Goal: Find specific page/section: Find specific page/section

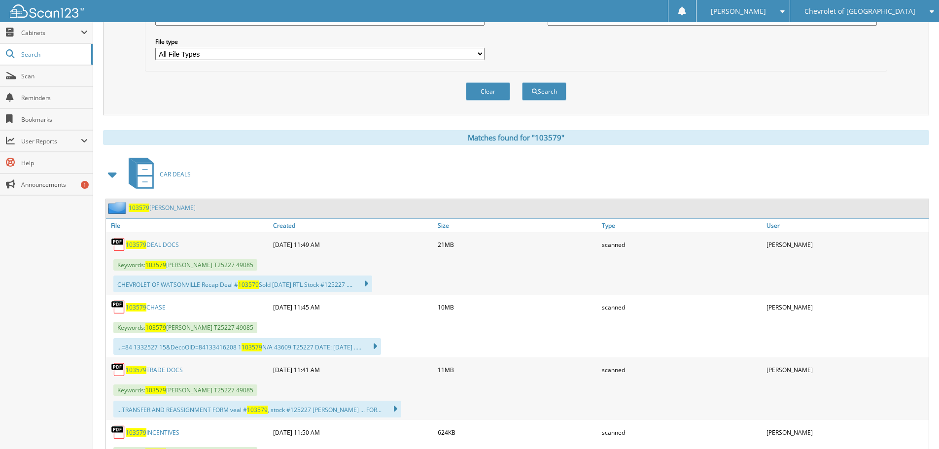
scroll to position [394, 0]
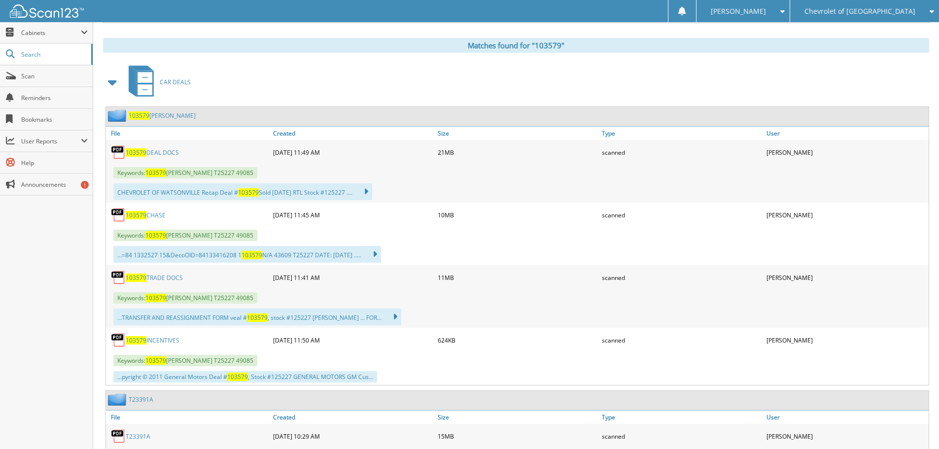
click at [162, 340] on link "103579 INCENTIVES" at bounding box center [153, 340] width 54 height 8
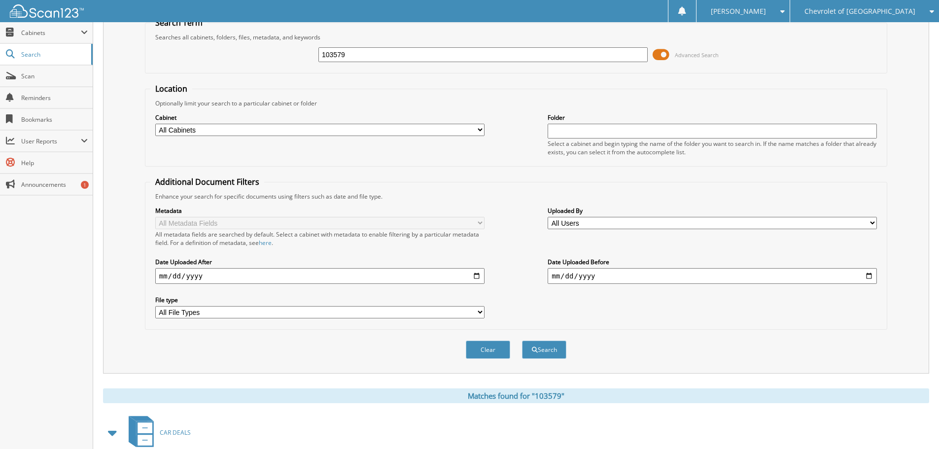
scroll to position [0, 0]
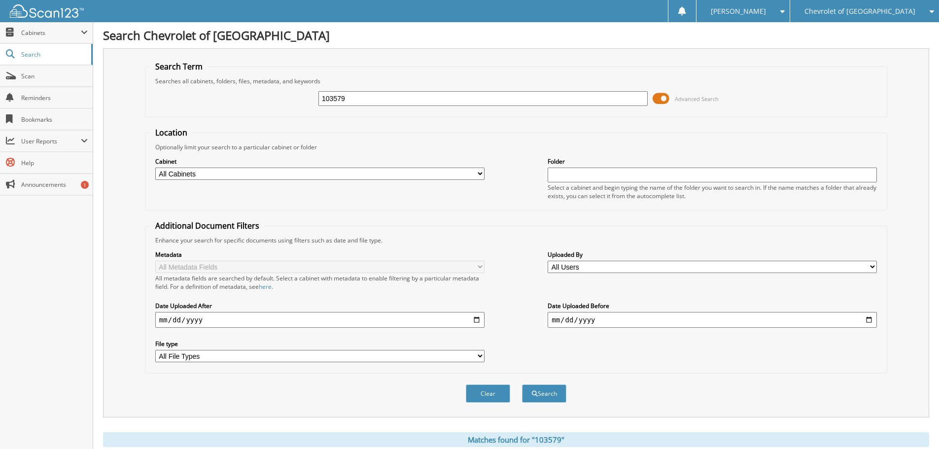
drag, startPoint x: 369, startPoint y: 97, endPoint x: 119, endPoint y: 87, distance: 249.5
click at [120, 87] on div "Search Term Searches all cabinets, folders, files, metadata, and keywords 10357…" at bounding box center [516, 232] width 826 height 369
type input "103770"
click at [522, 384] on button "Search" at bounding box center [544, 393] width 44 height 18
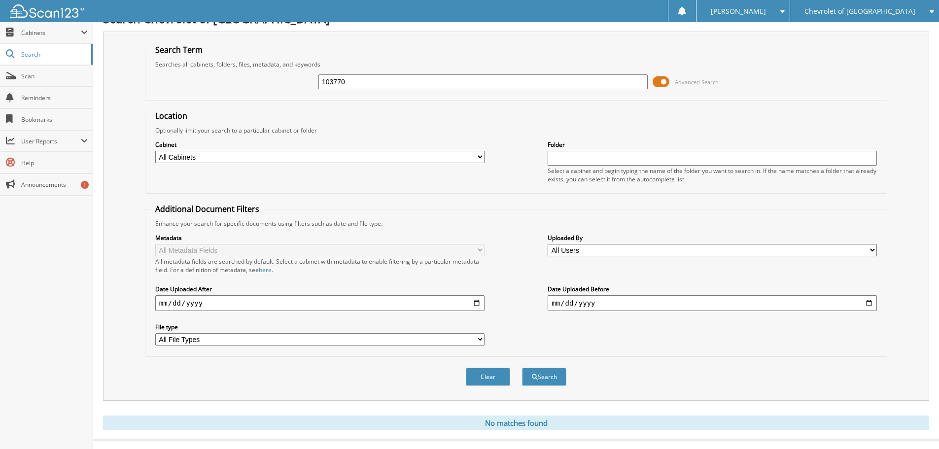
scroll to position [33, 0]
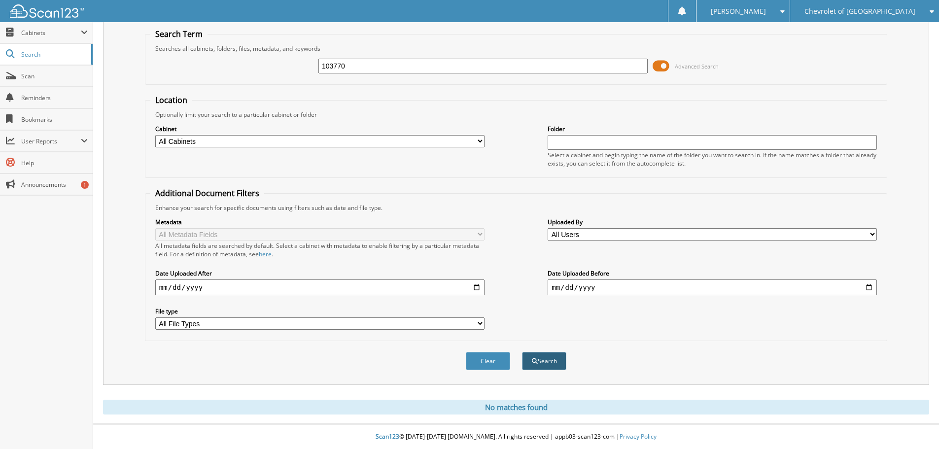
click at [553, 363] on button "Search" at bounding box center [544, 361] width 44 height 18
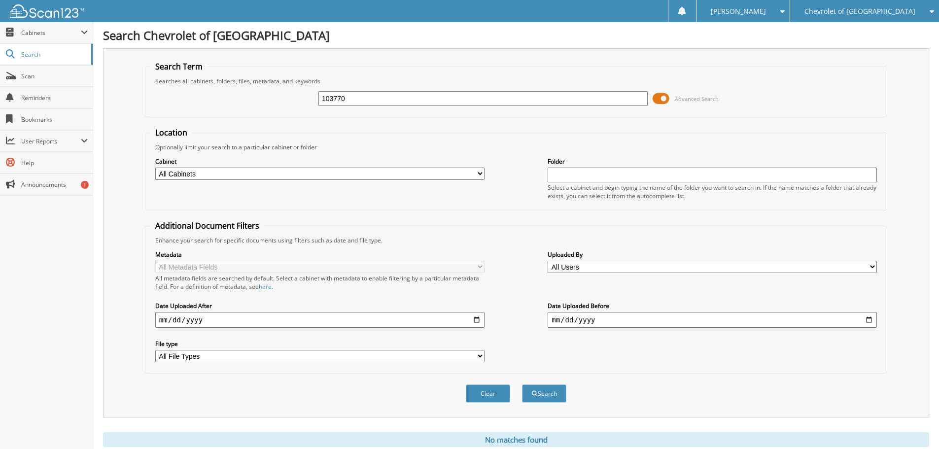
scroll to position [33, 0]
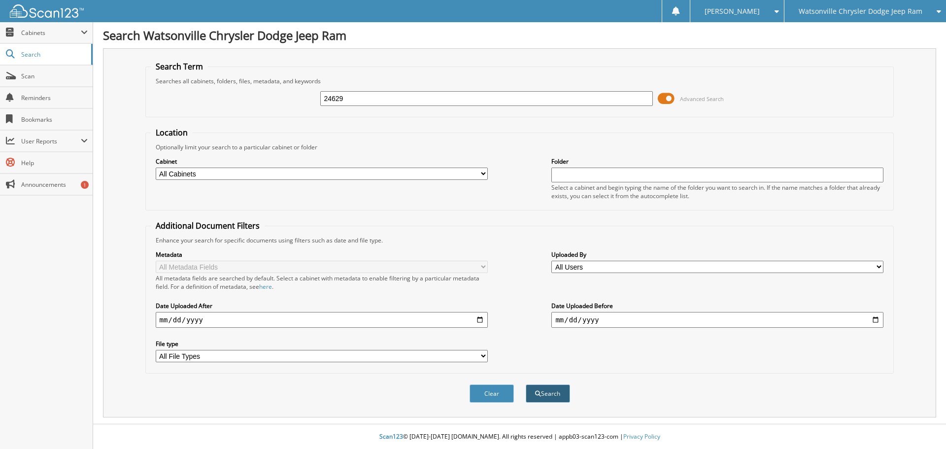
type input "24629"
click at [558, 389] on button "Search" at bounding box center [548, 393] width 44 height 18
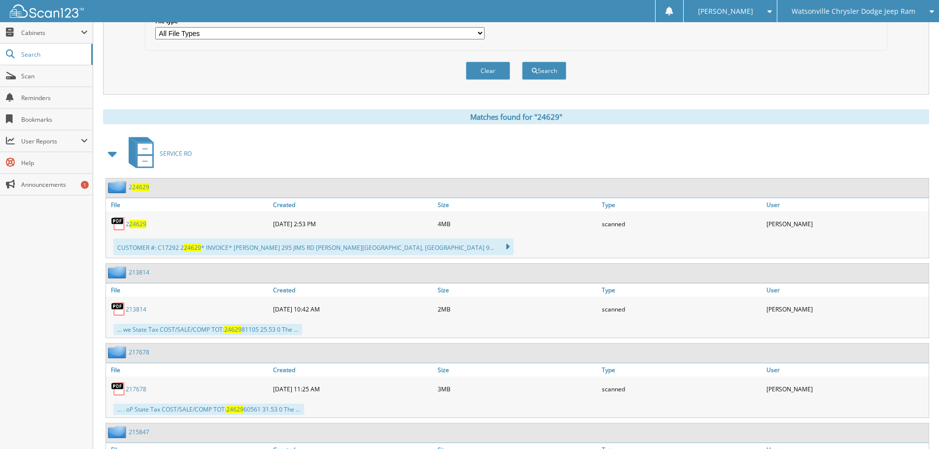
scroll to position [345, 0]
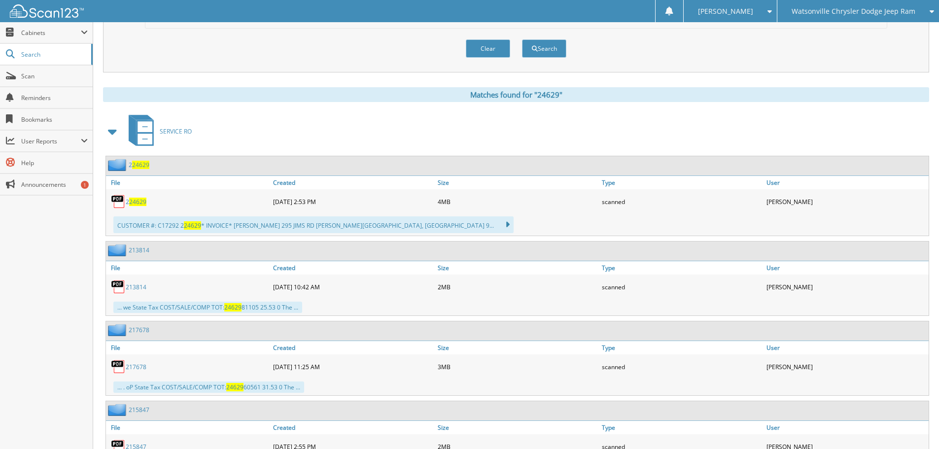
click at [110, 131] on span at bounding box center [113, 132] width 14 height 18
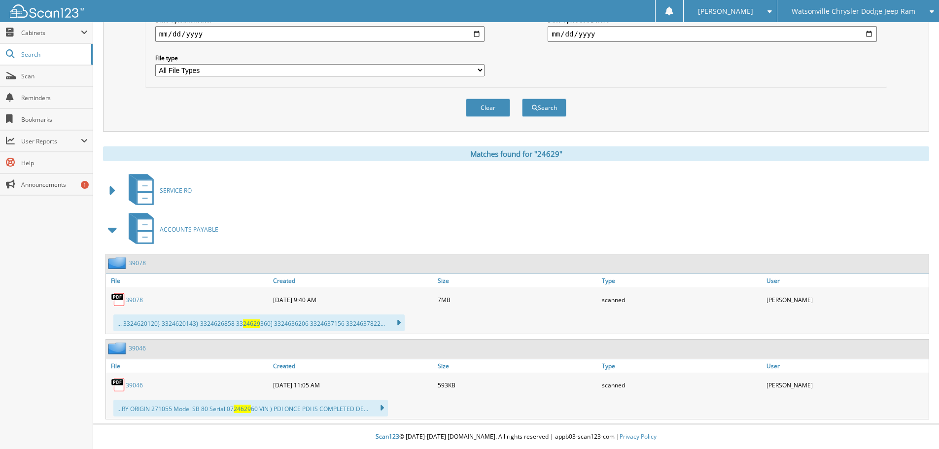
scroll to position [286, 0]
click at [116, 228] on span at bounding box center [113, 230] width 14 height 18
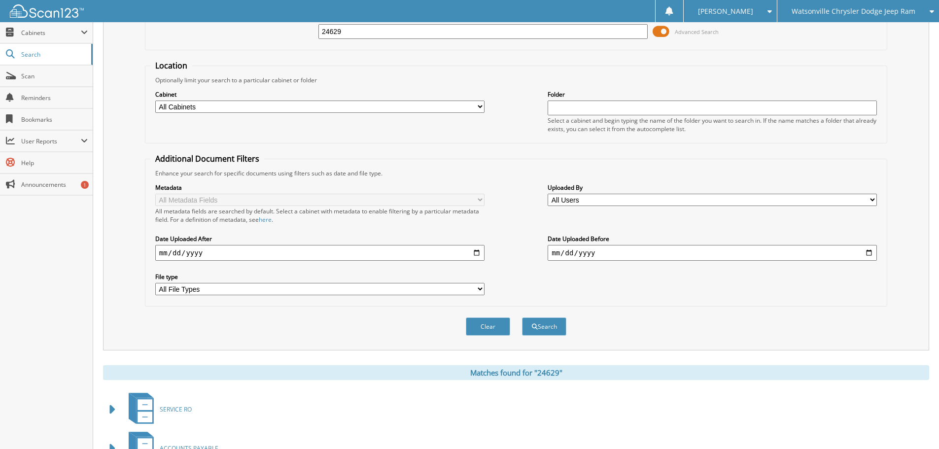
scroll to position [0, 0]
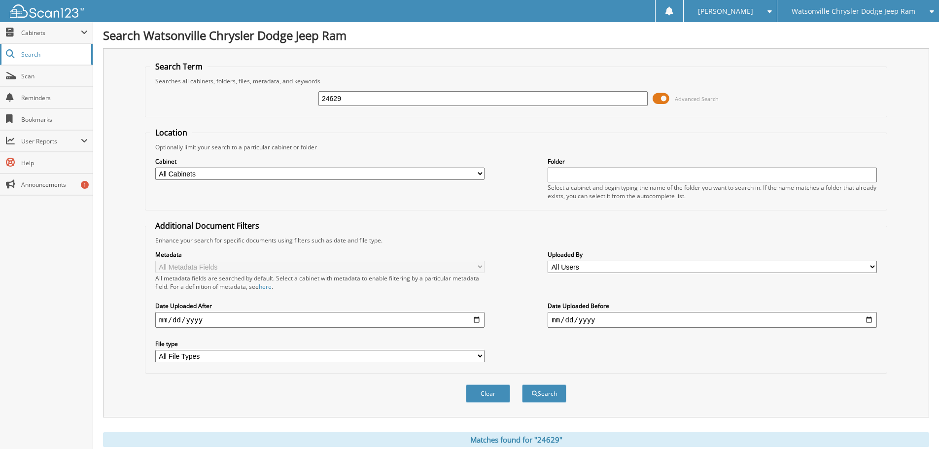
click at [44, 53] on span "Search" at bounding box center [53, 54] width 65 height 8
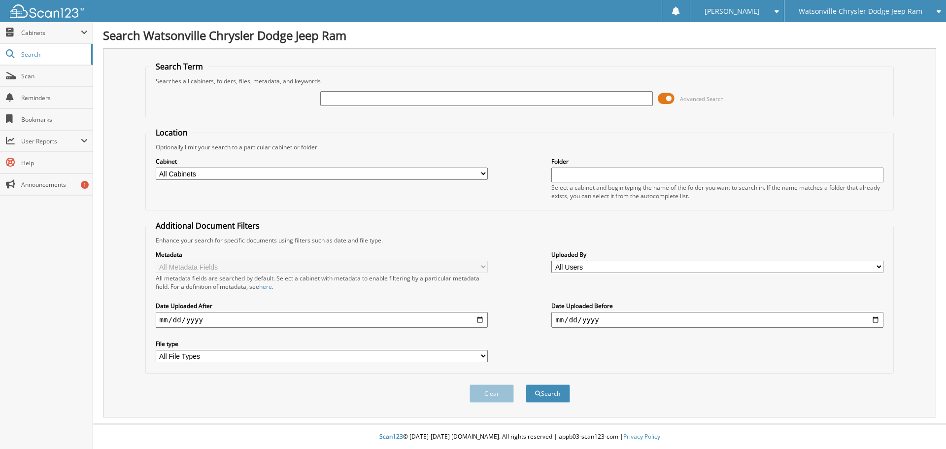
click at [371, 95] on input "text" at bounding box center [486, 98] width 332 height 15
type input "45151"
click at [526, 384] on button "Search" at bounding box center [548, 393] width 44 height 18
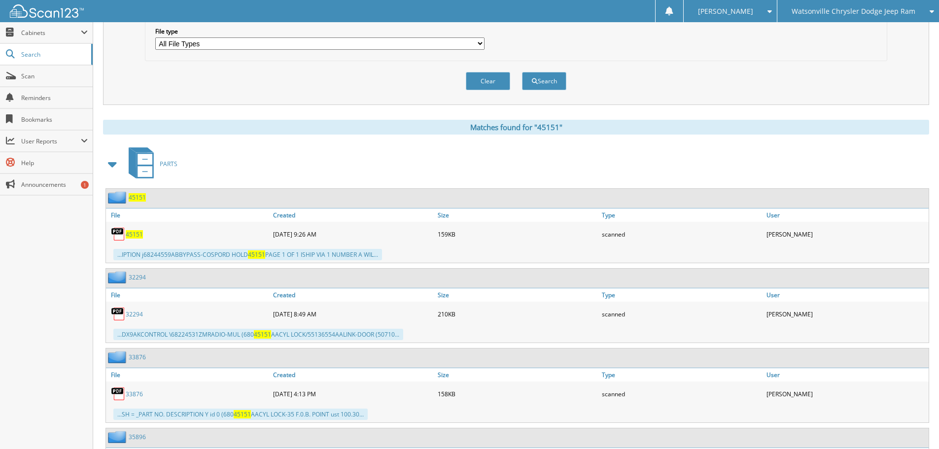
scroll to position [345, 0]
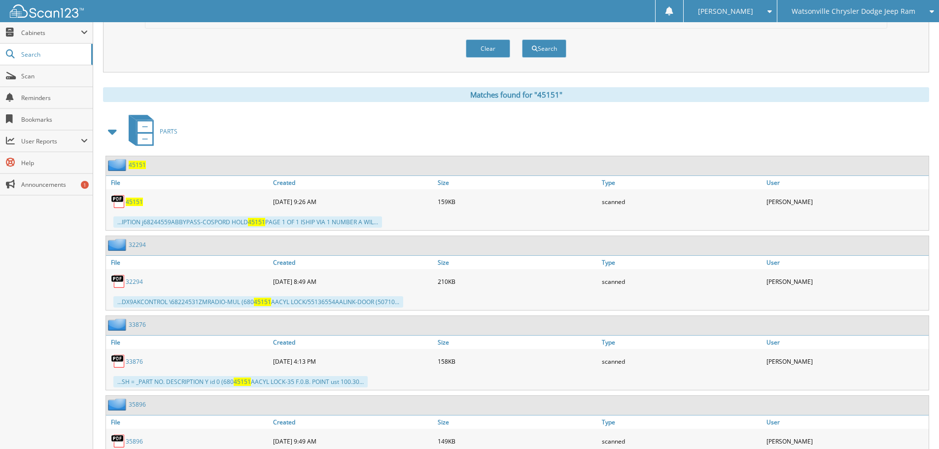
click at [112, 131] on span at bounding box center [113, 132] width 14 height 18
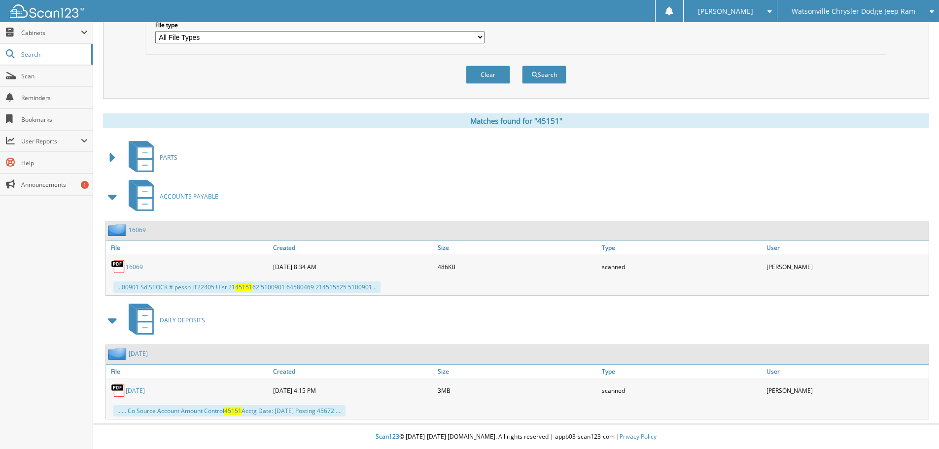
drag, startPoint x: 371, startPoint y: 30, endPoint x: 358, endPoint y: 34, distance: 12.8
click at [367, 31] on div "File type All File Types JPG PDF" at bounding box center [319, 32] width 329 height 25
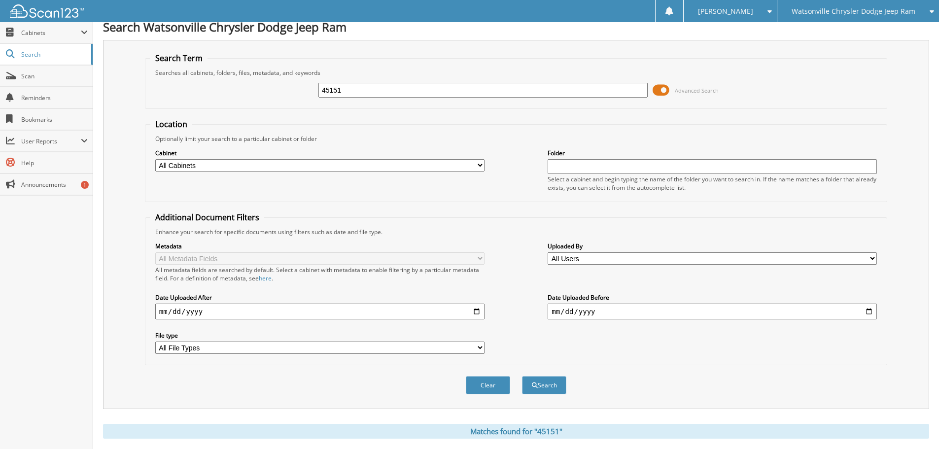
scroll to position [0, 0]
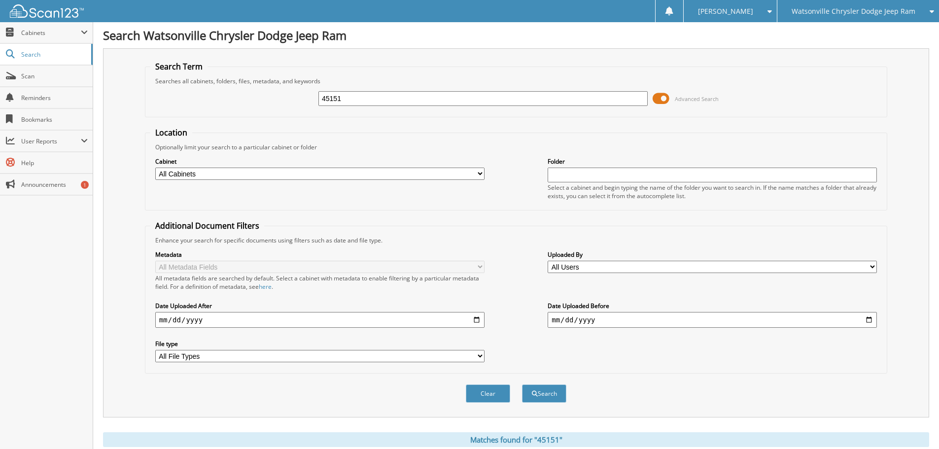
click at [458, 75] on fieldset "Search Term Searches all cabinets, folders, files, metadata, and keywords 45151…" at bounding box center [516, 89] width 742 height 56
click at [443, 100] on input "45151" at bounding box center [482, 98] width 329 height 15
type input "45160"
click at [522, 384] on button "Search" at bounding box center [544, 393] width 44 height 18
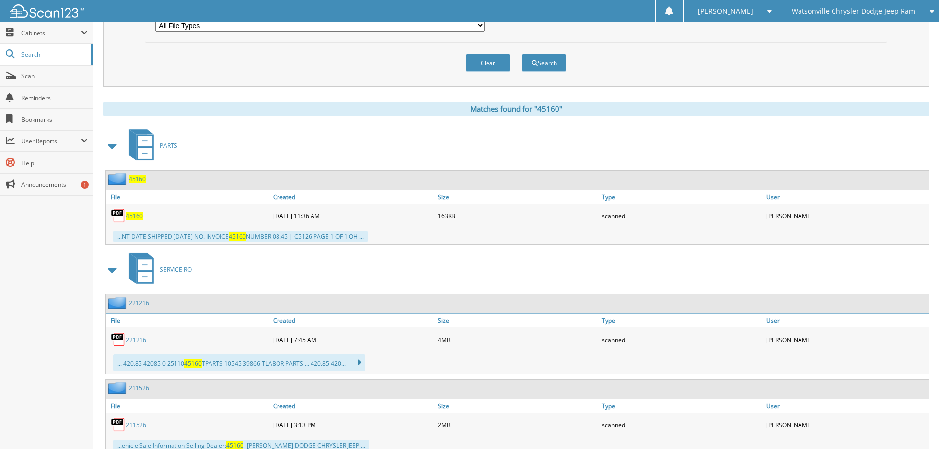
scroll to position [394, 0]
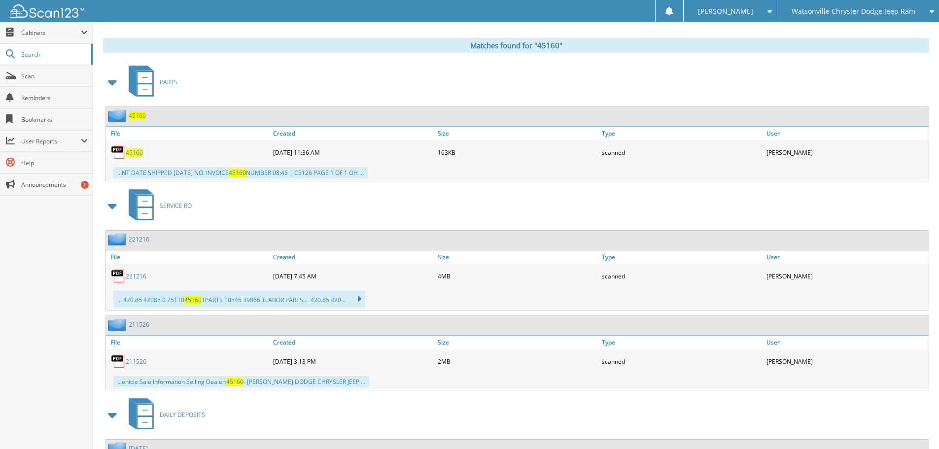
click at [113, 80] on span at bounding box center [113, 82] width 14 height 18
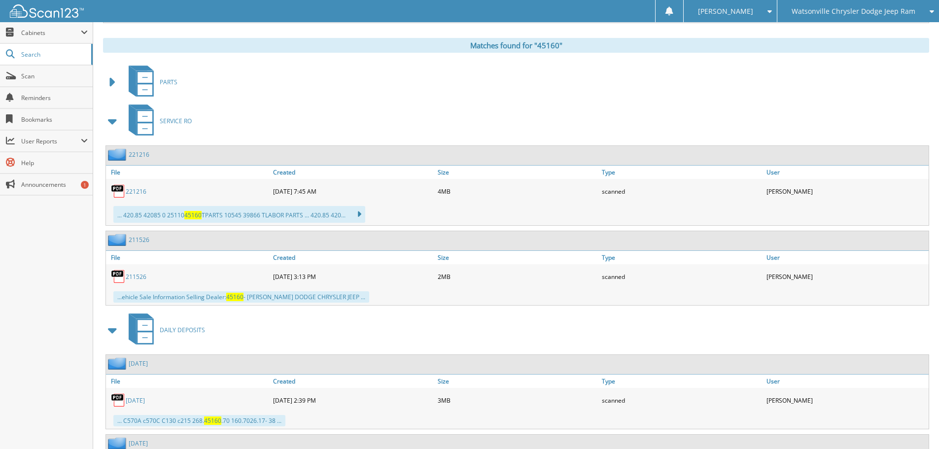
click at [113, 126] on span at bounding box center [113, 121] width 14 height 18
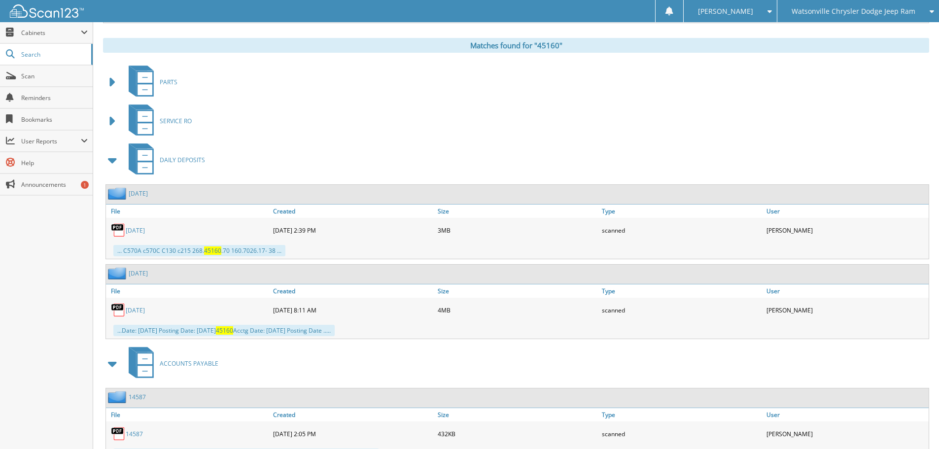
click at [112, 158] on span at bounding box center [113, 160] width 14 height 18
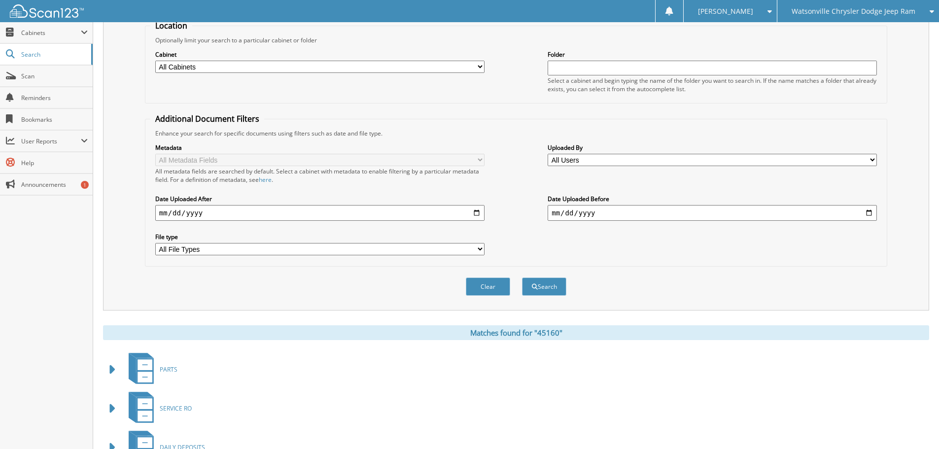
drag, startPoint x: 251, startPoint y: 64, endPoint x: 273, endPoint y: 113, distance: 53.6
click at [257, 67] on select "All Cabinets ACCOUNTS PAYABLE ACCOUNTS RECEIVABLE CAR DEALS DAILY DEPOSITS NJPA…" at bounding box center [319, 67] width 329 height 12
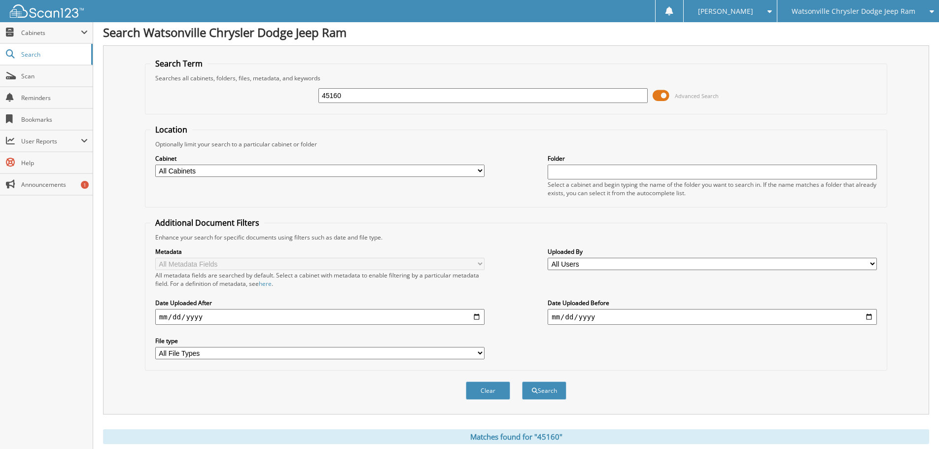
scroll to position [0, 0]
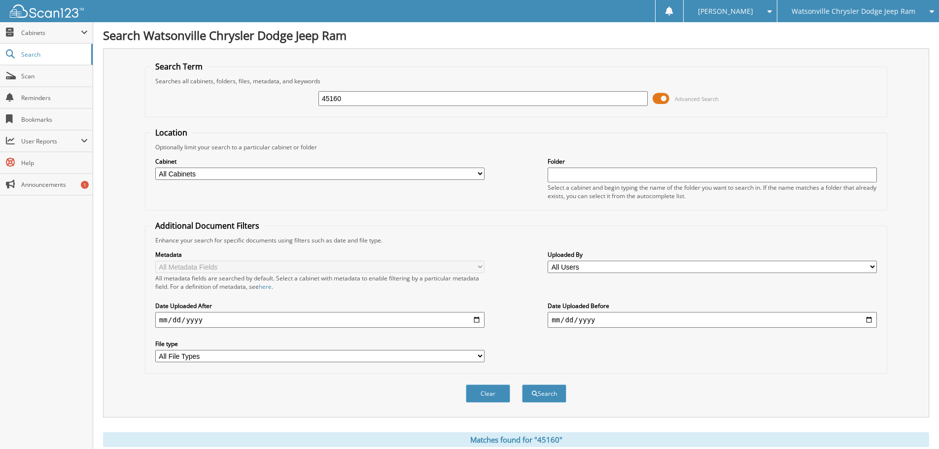
click at [368, 95] on input "45160" at bounding box center [482, 98] width 329 height 15
type input "45155"
click at [522, 384] on button "Search" at bounding box center [544, 393] width 44 height 18
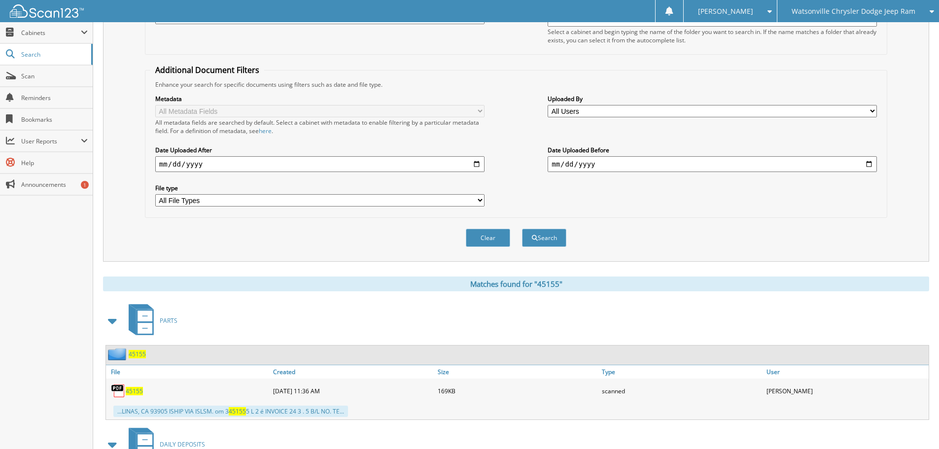
scroll to position [197, 0]
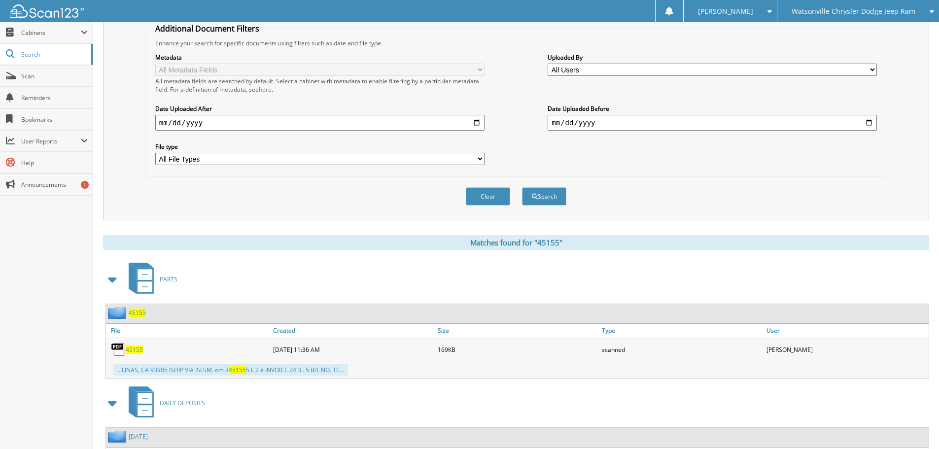
click at [111, 280] on span at bounding box center [113, 280] width 14 height 18
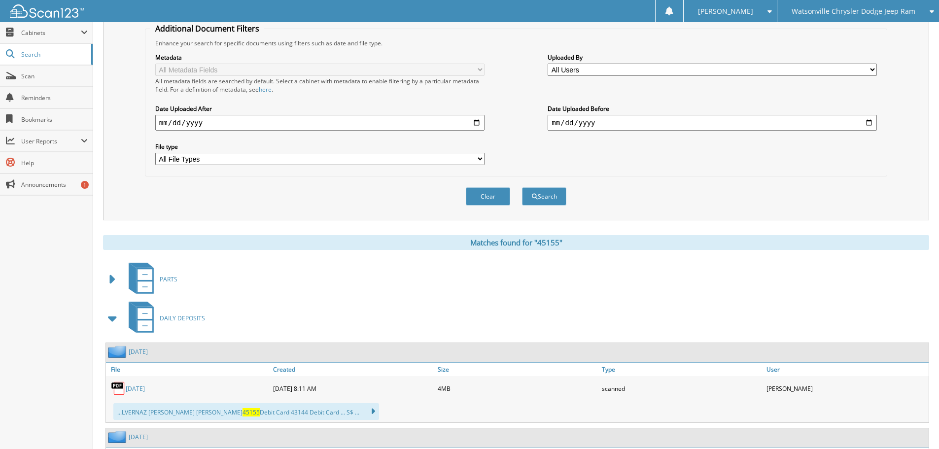
click at [110, 319] on span at bounding box center [113, 318] width 14 height 18
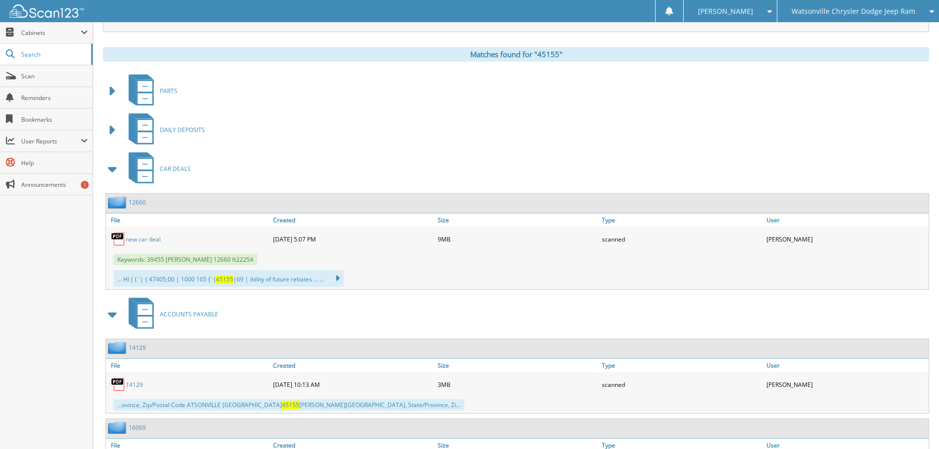
scroll to position [394, 0]
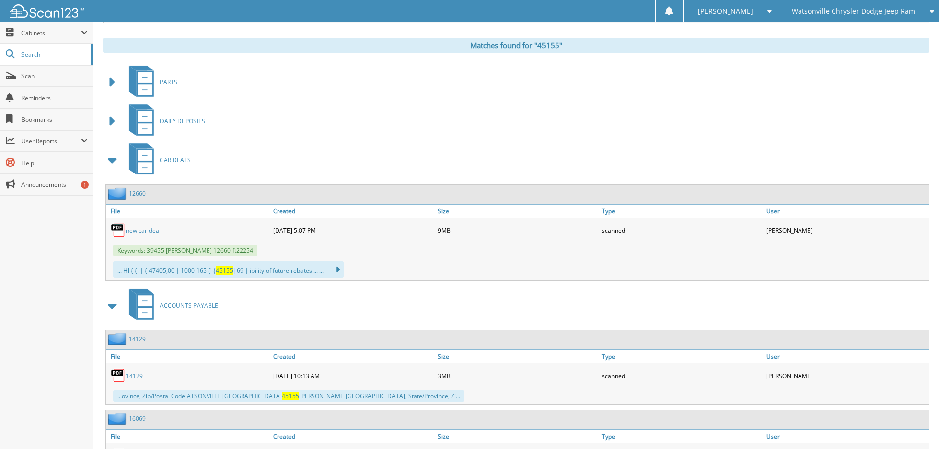
click at [856, 11] on span "Watsonville Chrysler Dodge Jeep Ram" at bounding box center [853, 11] width 124 height 6
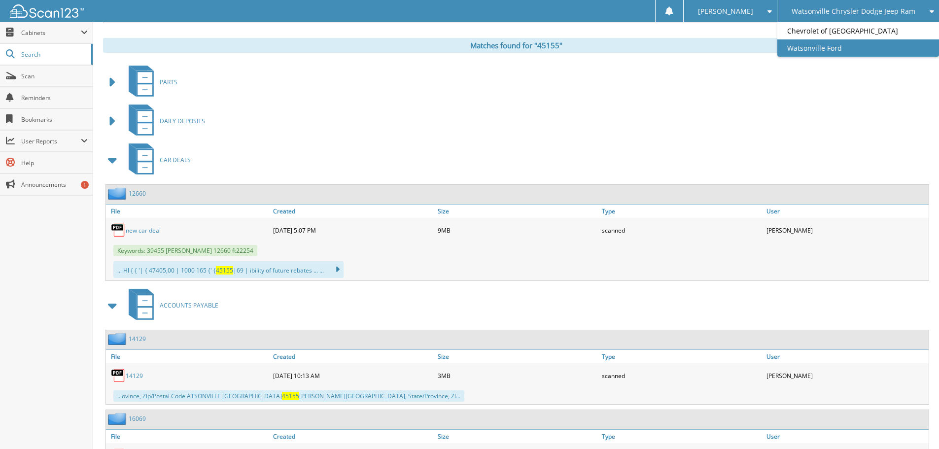
click at [846, 51] on link "Watsonville Ford" at bounding box center [858, 47] width 162 height 17
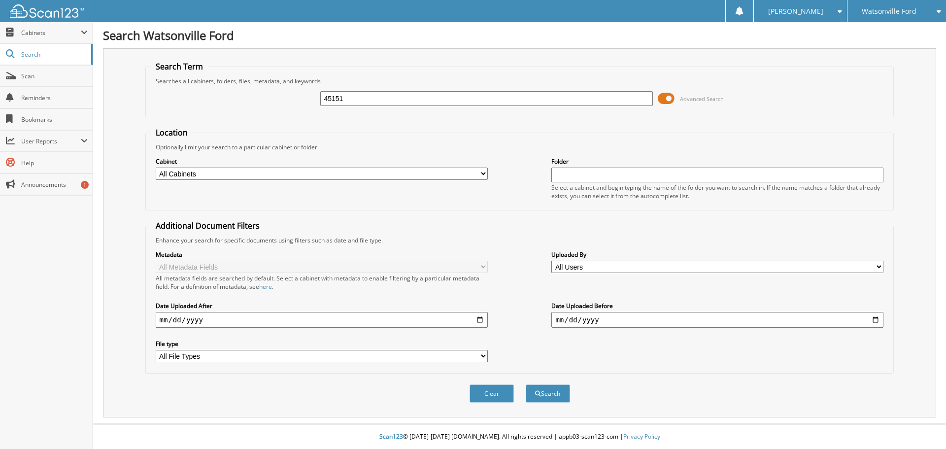
type input "45151"
click at [526, 384] on button "Search" at bounding box center [548, 393] width 44 height 18
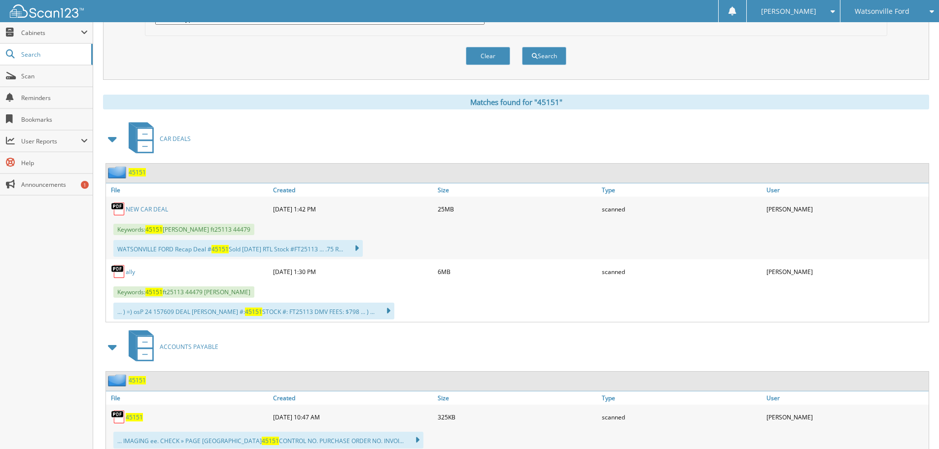
scroll to position [345, 0]
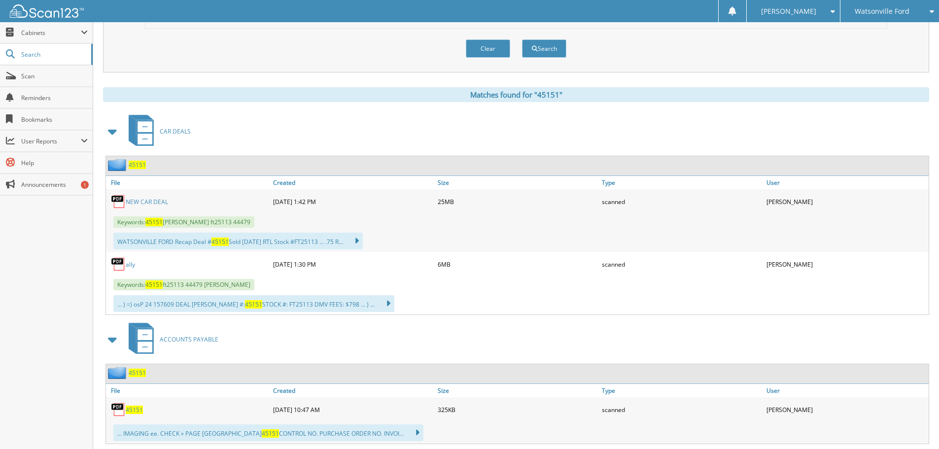
click at [154, 202] on link "NEW CAR DEAL" at bounding box center [147, 202] width 42 height 8
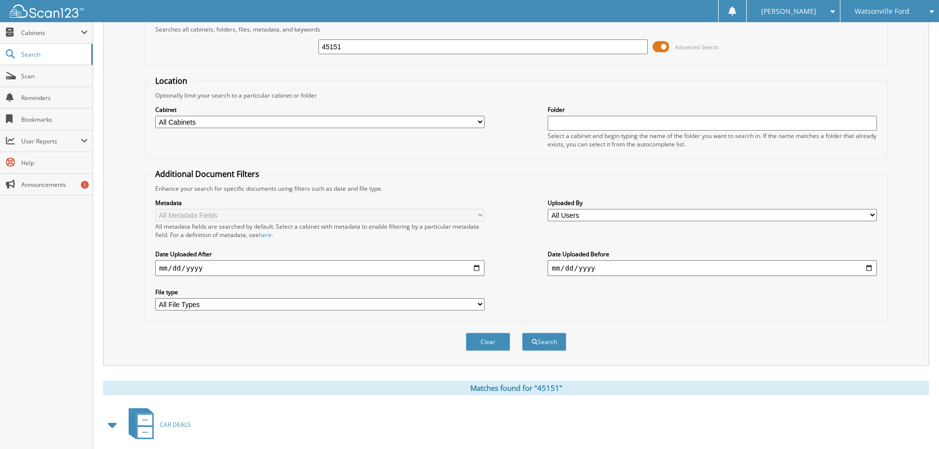
scroll to position [0, 0]
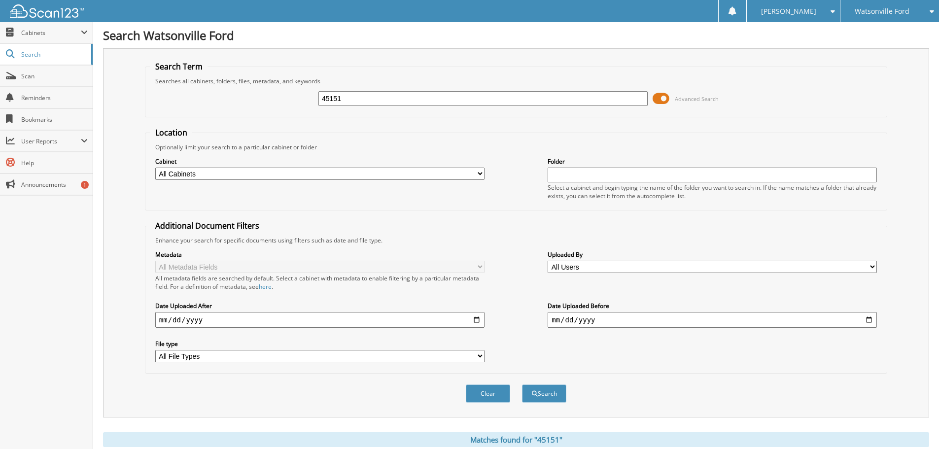
click at [411, 104] on input "45151" at bounding box center [482, 98] width 329 height 15
type input "45160"
click at [522, 384] on button "Search" at bounding box center [544, 393] width 44 height 18
drag, startPoint x: 364, startPoint y: 104, endPoint x: 368, endPoint y: 97, distance: 8.6
click at [364, 105] on input "45160" at bounding box center [482, 98] width 329 height 15
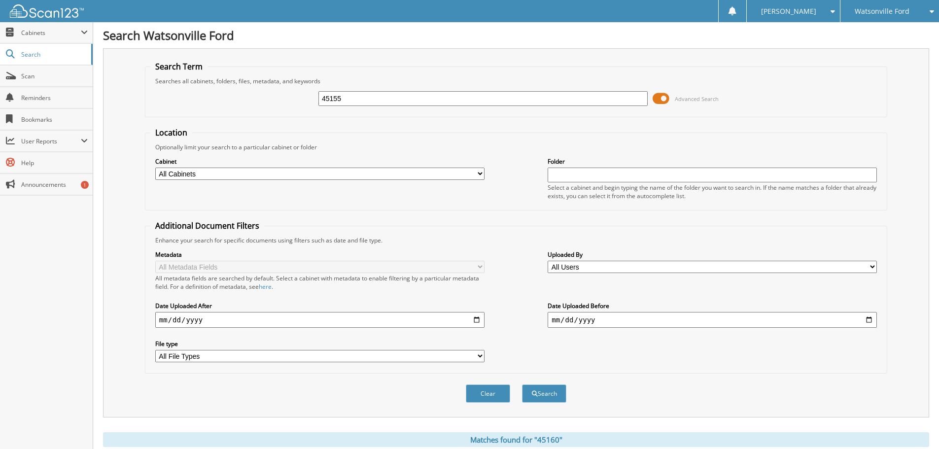
type input "45155"
click at [522, 384] on button "Search" at bounding box center [544, 393] width 44 height 18
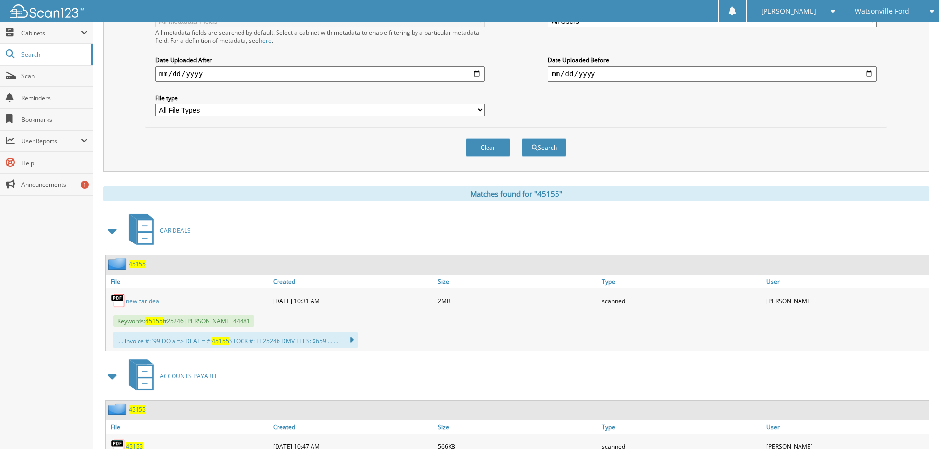
scroll to position [246, 0]
click at [136, 303] on link "new car deal" at bounding box center [143, 300] width 35 height 8
